Goal: Find specific page/section: Find specific page/section

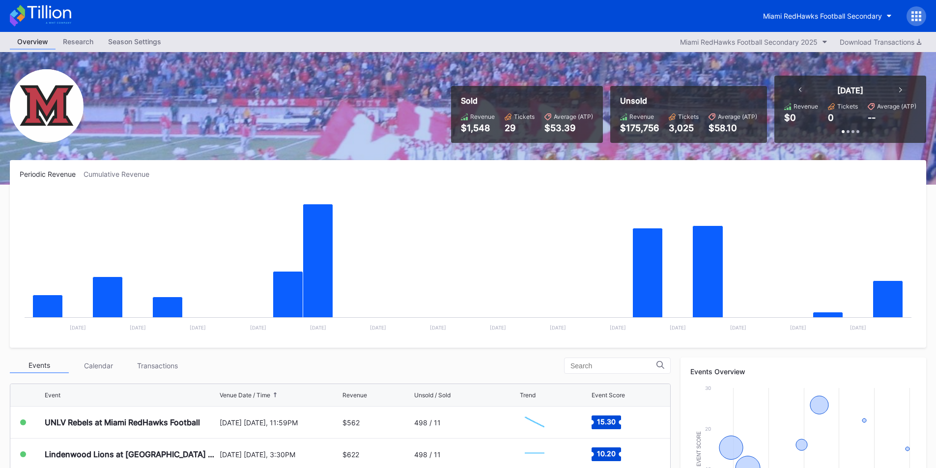
click at [863, 10] on button "Miami RedHawks Football Secondary" at bounding box center [827, 16] width 143 height 18
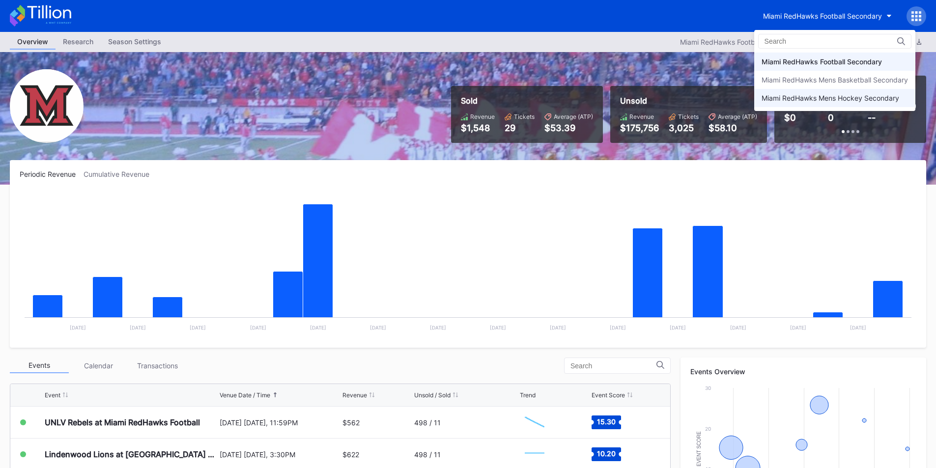
click at [840, 96] on div "Miami RedHawks Mens Hockey Secondary" at bounding box center [831, 98] width 138 height 8
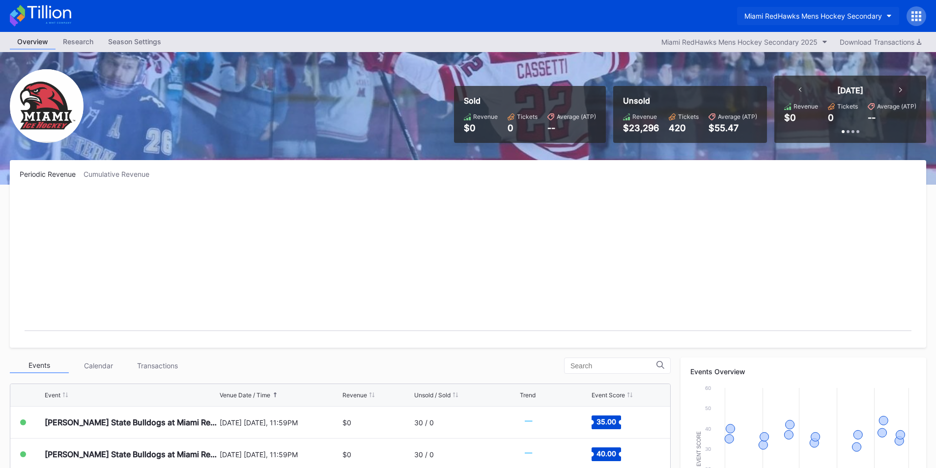
click at [810, 10] on button "Miami RedHawks Mens Hockey Secondary" at bounding box center [818, 16] width 162 height 18
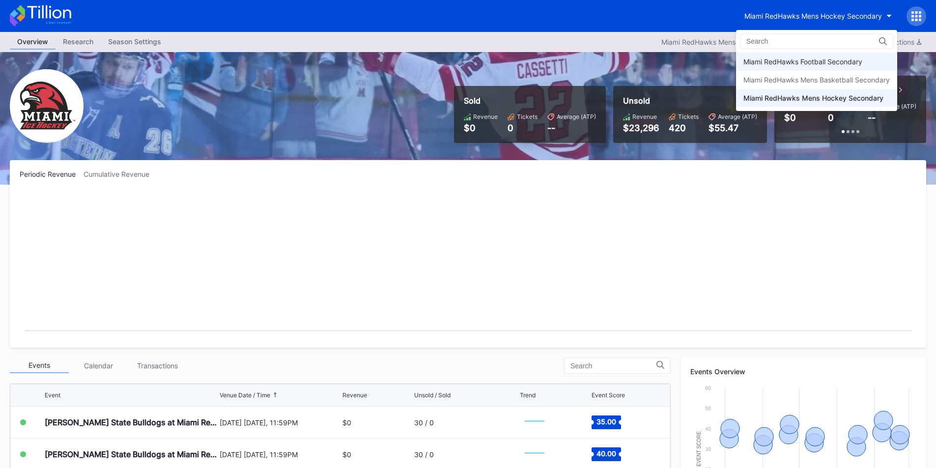
click at [815, 59] on div "Miami RedHawks Football Secondary" at bounding box center [802, 61] width 119 height 8
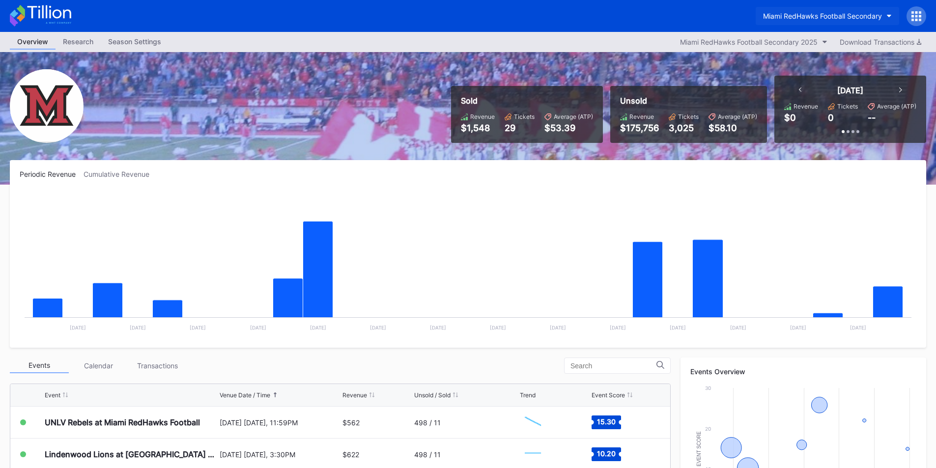
click at [809, 20] on button "Miami RedHawks Football Secondary" at bounding box center [827, 16] width 143 height 18
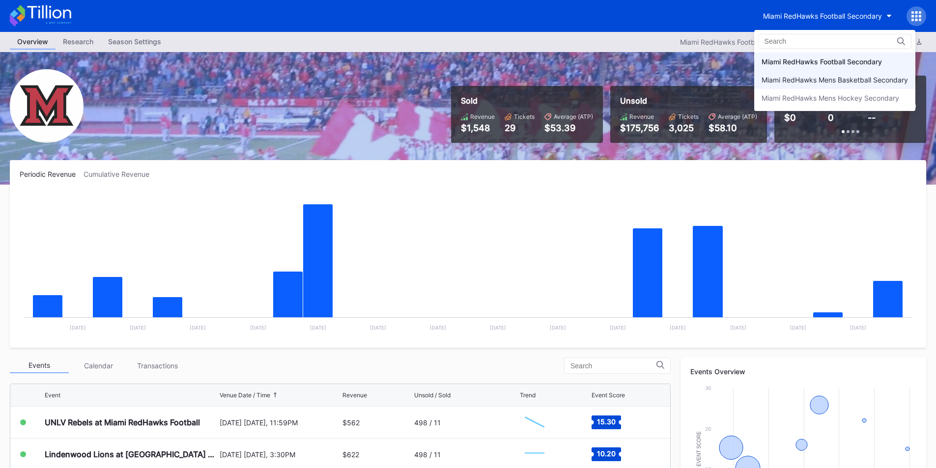
click at [816, 81] on div "Miami RedHawks Mens Basketball Secondary" at bounding box center [835, 80] width 146 height 8
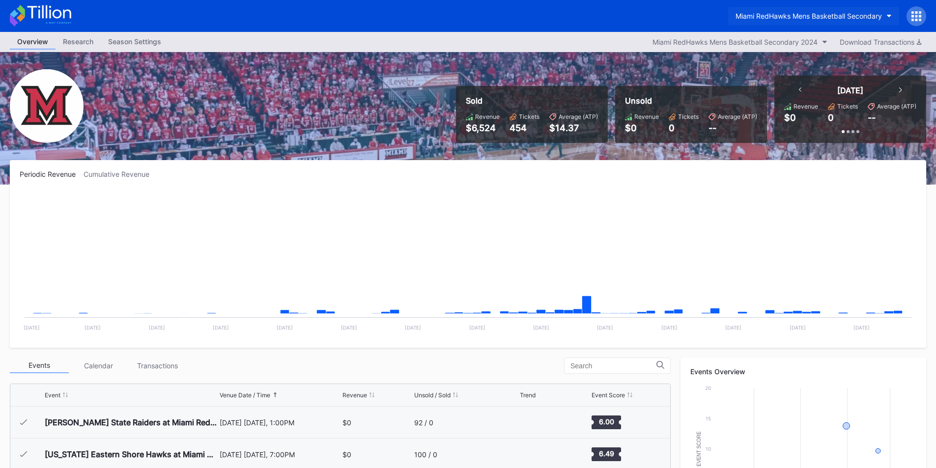
click at [807, 11] on button "Miami RedHawks Mens Basketball Secondary" at bounding box center [813, 16] width 171 height 18
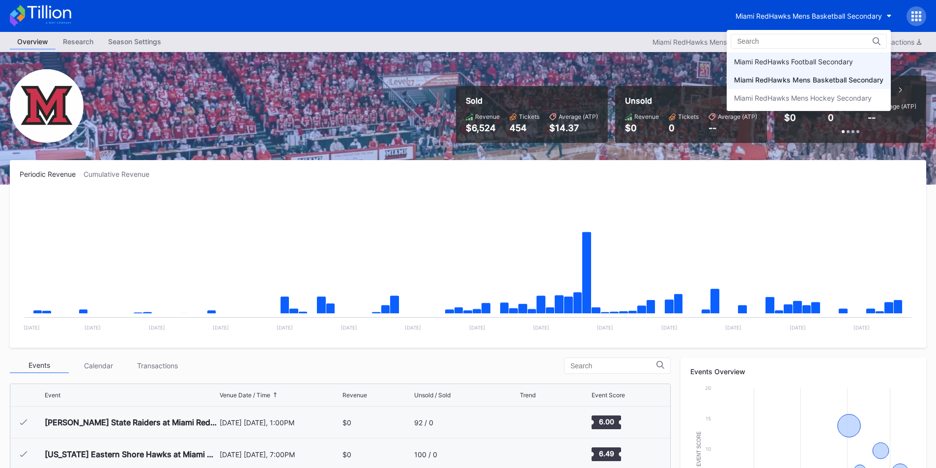
click at [807, 57] on div "Miami RedHawks Football Secondary" at bounding box center [809, 62] width 164 height 18
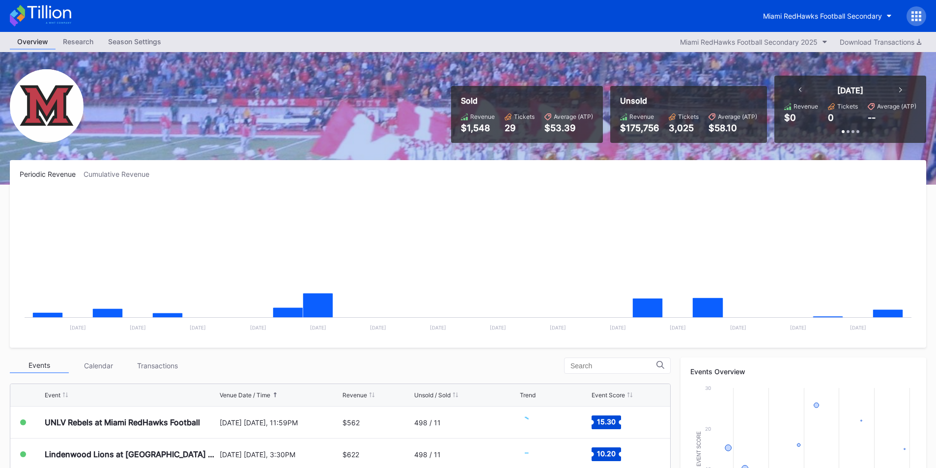
click at [549, 158] on div "Sold Revenue $1,548 Tickets 29 Average (ATP) $53.39 Unsold Revenue $175,756 Tic…" at bounding box center [468, 118] width 936 height 133
